Goal: Information Seeking & Learning: Learn about a topic

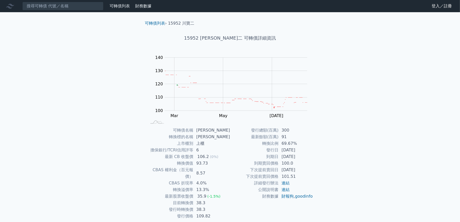
click at [115, 4] on link "可轉債列表" at bounding box center [120, 6] width 20 height 5
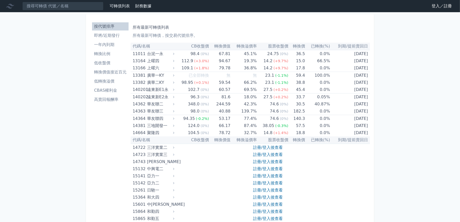
click at [440, 8] on link "登入／註冊" at bounding box center [442, 6] width 28 height 8
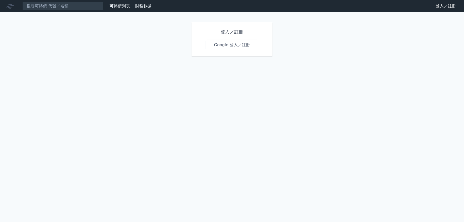
click at [218, 45] on link "Google 登入／註冊" at bounding box center [232, 45] width 53 height 11
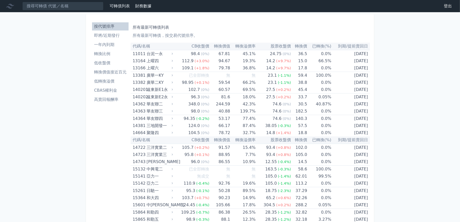
click at [109, 37] on li "即將/近期發行" at bounding box center [110, 35] width 37 height 6
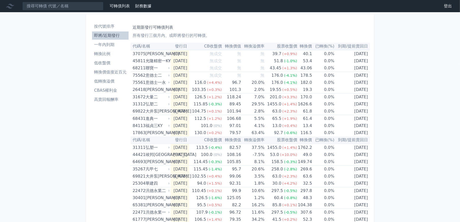
click at [109, 43] on li "一年內到期" at bounding box center [110, 45] width 37 height 6
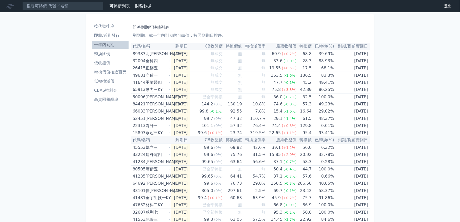
click at [106, 25] on li "按代號排序" at bounding box center [110, 26] width 37 height 6
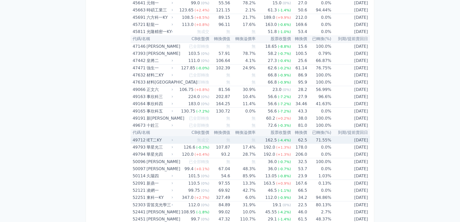
scroll to position [1599, 0]
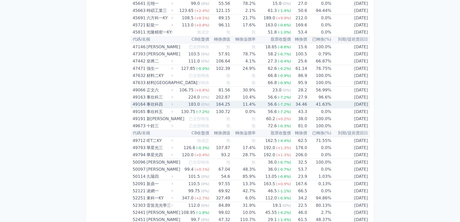
click at [352, 101] on td "[DATE]" at bounding box center [351, 104] width 39 height 7
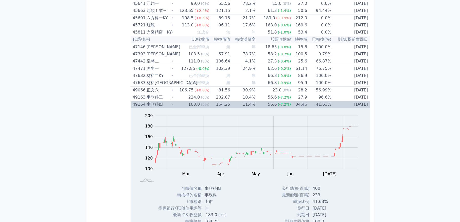
click at [352, 101] on td "[DATE]" at bounding box center [351, 104] width 39 height 7
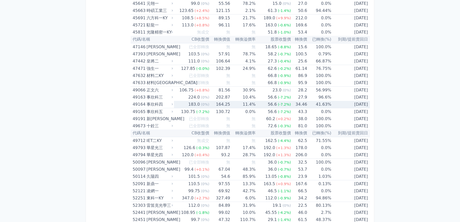
click at [352, 101] on td "[DATE]" at bounding box center [351, 104] width 39 height 7
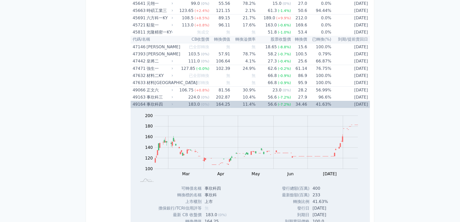
click at [352, 101] on td "[DATE]" at bounding box center [351, 104] width 39 height 7
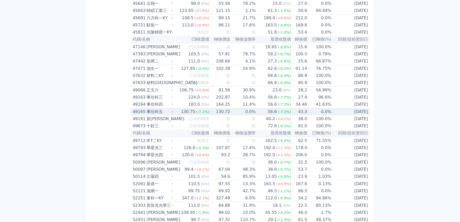
click at [291, 108] on td "43.3" at bounding box center [299, 111] width 16 height 7
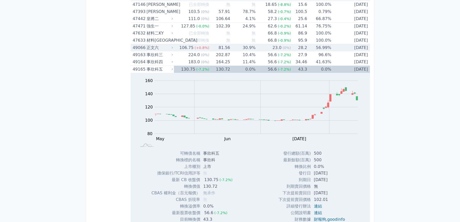
scroll to position [1625, 0]
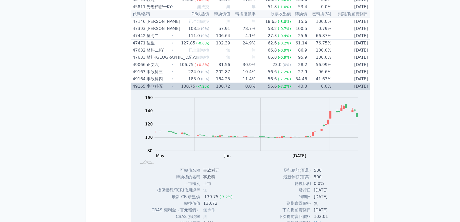
click at [219, 83] on td "130.72" at bounding box center [220, 86] width 21 height 7
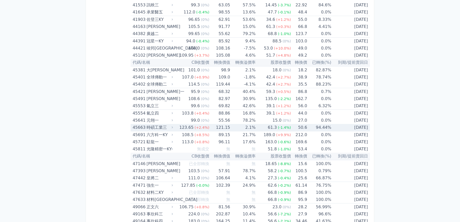
scroll to position [1472, 0]
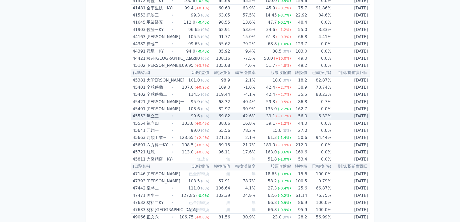
click at [157, 112] on div "氣立三" at bounding box center [159, 115] width 25 height 7
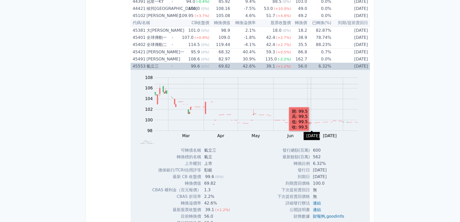
scroll to position [1523, 0]
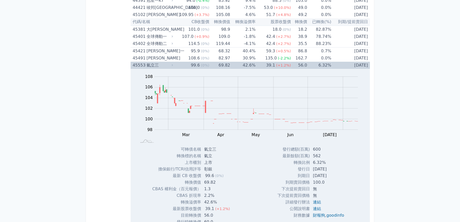
click at [152, 62] on div "氣立三" at bounding box center [159, 65] width 25 height 7
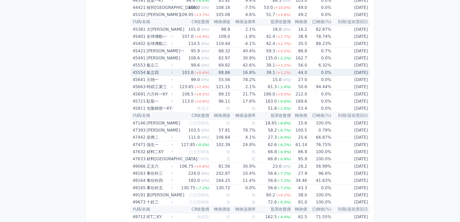
click at [151, 69] on div "氣立四" at bounding box center [159, 72] width 25 height 7
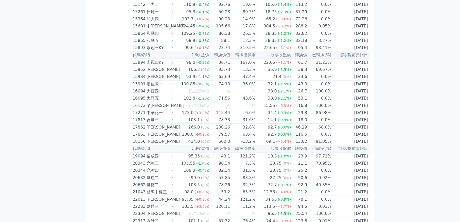
scroll to position [0, 0]
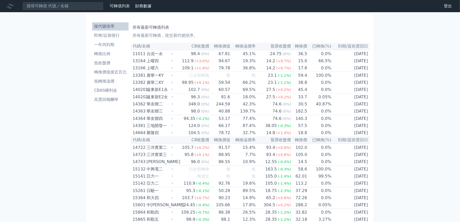
click at [115, 38] on li "即將/近期發行" at bounding box center [110, 35] width 37 height 6
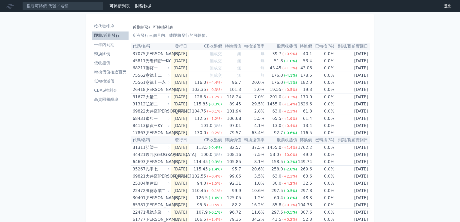
click at [112, 42] on li "一年內到期" at bounding box center [110, 45] width 37 height 6
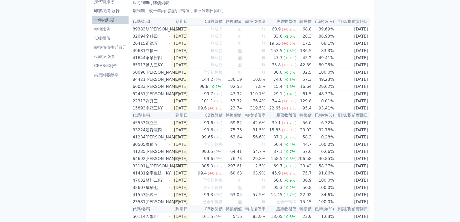
scroll to position [25, 0]
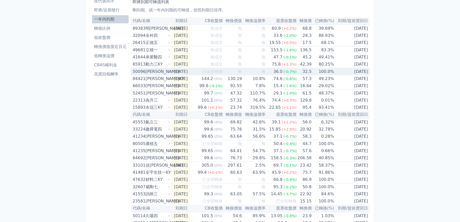
click at [357, 64] on td "[DATE]" at bounding box center [353, 64] width 36 height 7
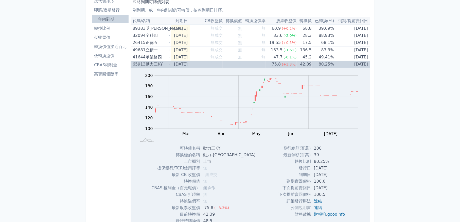
click at [190, 62] on td "[DATE]" at bounding box center [180, 64] width 19 height 7
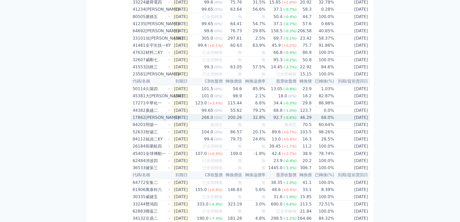
scroll to position [0, 0]
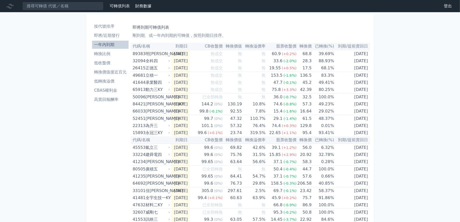
click at [108, 29] on li "按代號排序" at bounding box center [110, 26] width 37 height 6
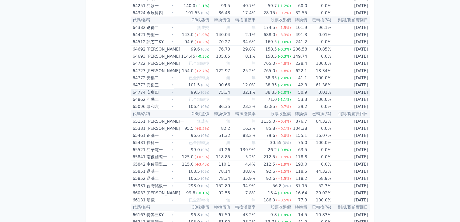
scroll to position [2285, 0]
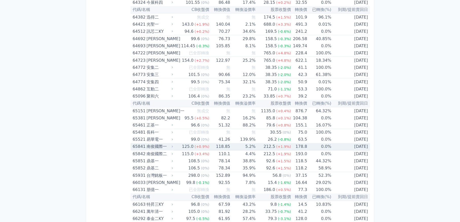
click at [157, 143] on div "南俊國際一" at bounding box center [159, 146] width 25 height 7
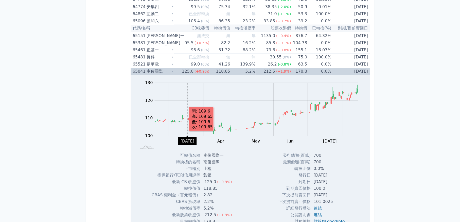
scroll to position [2361, 0]
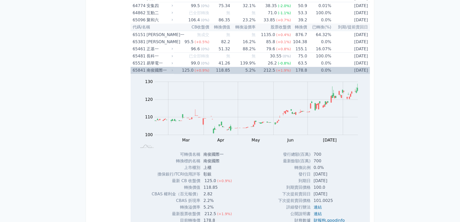
click at [152, 67] on div "南俊國際一" at bounding box center [159, 70] width 25 height 7
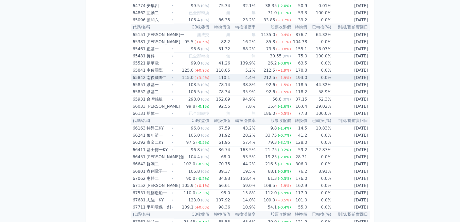
click at [152, 74] on div "南俊國際二" at bounding box center [159, 77] width 25 height 7
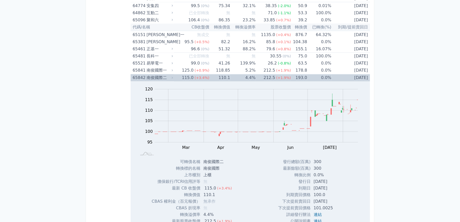
click at [152, 74] on div "南俊國際二" at bounding box center [159, 77] width 25 height 7
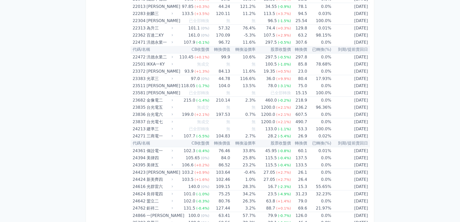
scroll to position [0, 0]
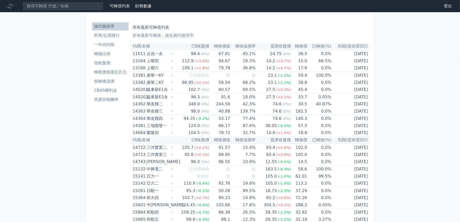
click at [123, 38] on li "即將/近期發行" at bounding box center [110, 35] width 37 height 6
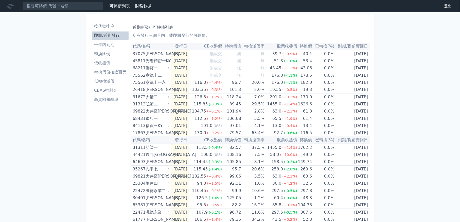
click at [108, 42] on li "一年內到期" at bounding box center [110, 45] width 37 height 6
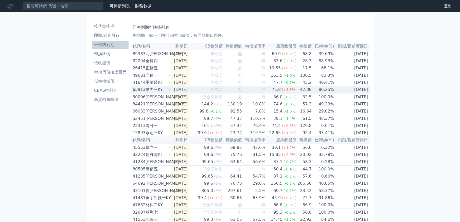
click at [148, 90] on div "動力三KY" at bounding box center [157, 89] width 23 height 7
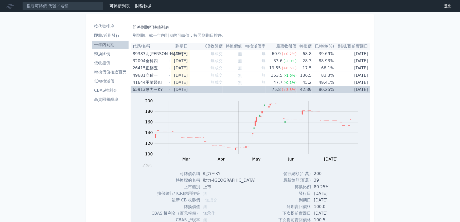
click at [148, 90] on div "動力三KY" at bounding box center [157, 89] width 23 height 7
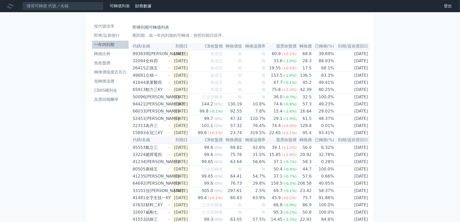
click at [109, 38] on li "即將/近期發行" at bounding box center [110, 35] width 37 height 6
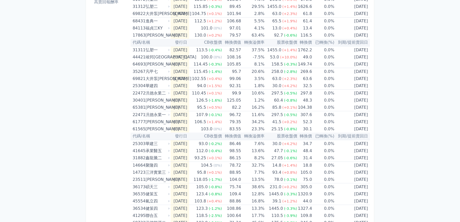
scroll to position [138, 0]
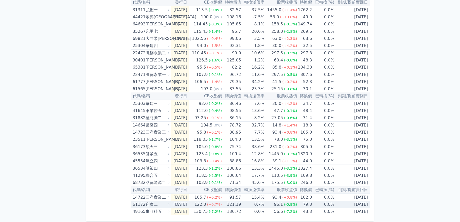
click at [151, 201] on div "迎廣二" at bounding box center [157, 204] width 23 height 7
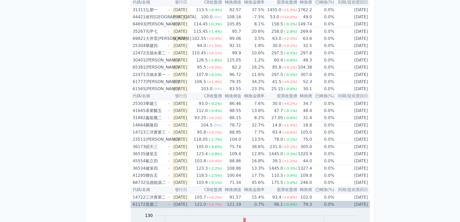
click at [151, 201] on div "迎廣二" at bounding box center [157, 204] width 23 height 7
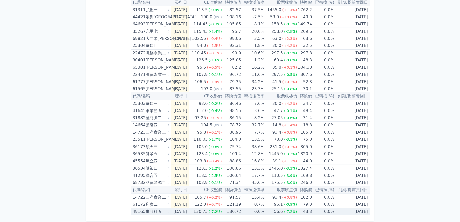
click at [146, 212] on div "事欣科五" at bounding box center [157, 211] width 23 height 7
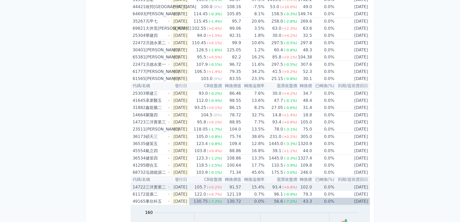
scroll to position [214, 0]
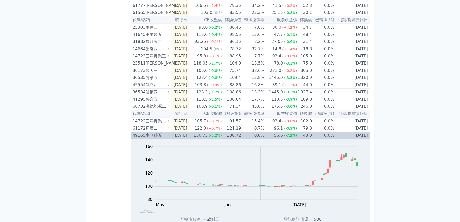
click at [138, 132] on div "49165" at bounding box center [139, 135] width 12 height 7
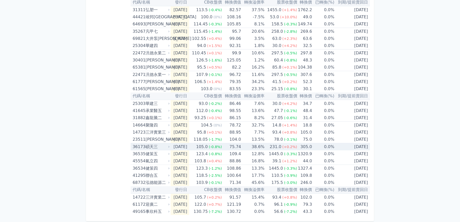
click at [160, 143] on div "碩天三" at bounding box center [157, 146] width 23 height 7
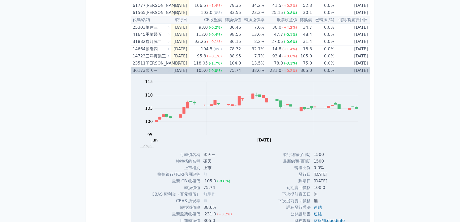
click at [150, 72] on div "碩天三" at bounding box center [157, 70] width 23 height 7
